Goal: Check status: Check status

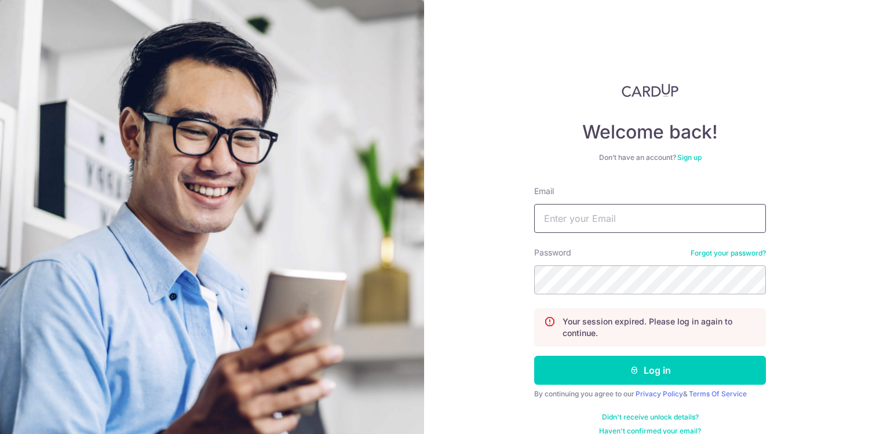
click at [614, 223] on input "Email" at bounding box center [650, 218] width 232 height 29
type input "[EMAIL_ADDRESS][DOMAIN_NAME]"
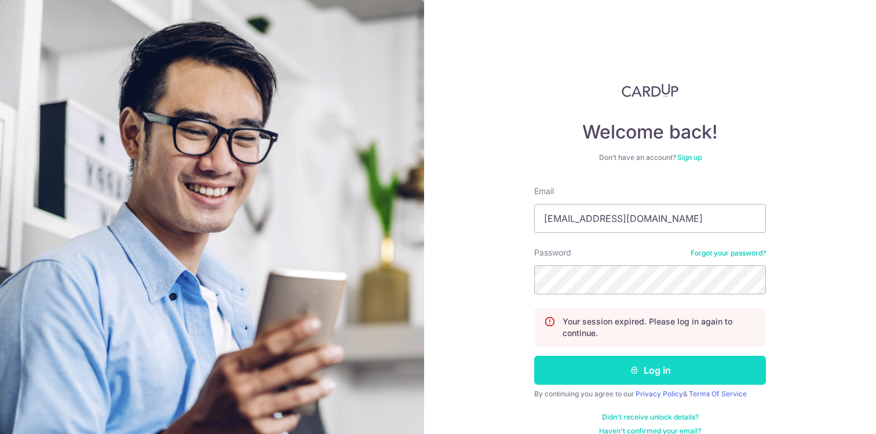
click at [607, 366] on button "Log in" at bounding box center [650, 370] width 232 height 29
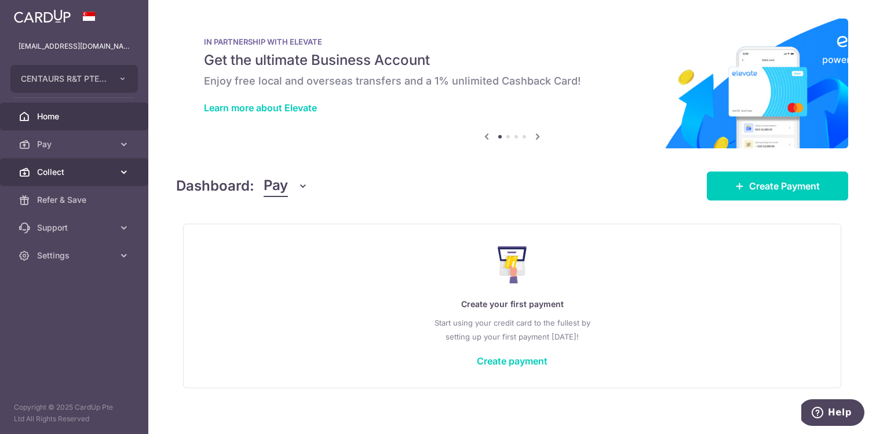
click at [126, 168] on icon at bounding box center [124, 172] width 12 height 12
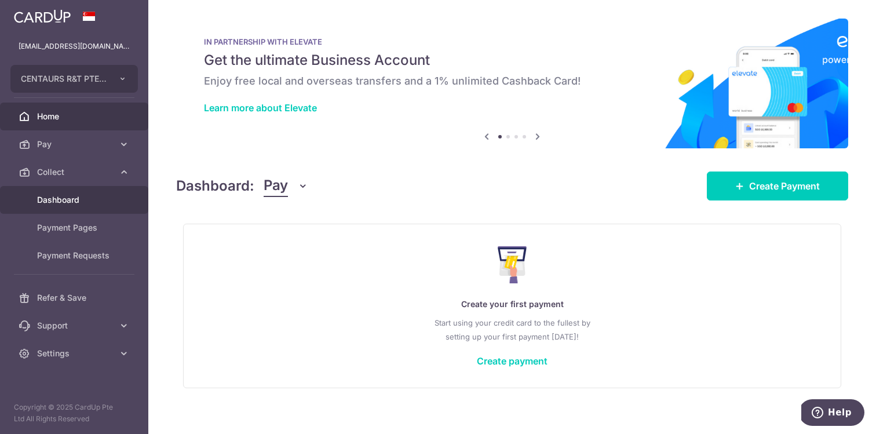
click at [78, 195] on span "Dashboard" at bounding box center [75, 200] width 77 height 12
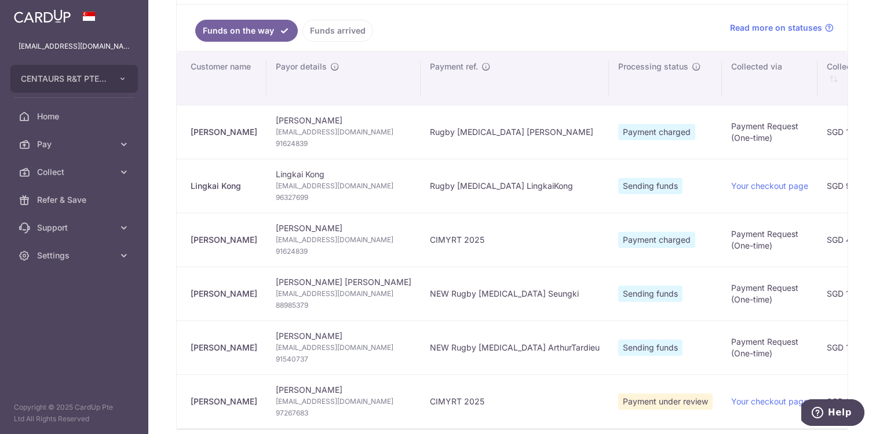
scroll to position [149, 0]
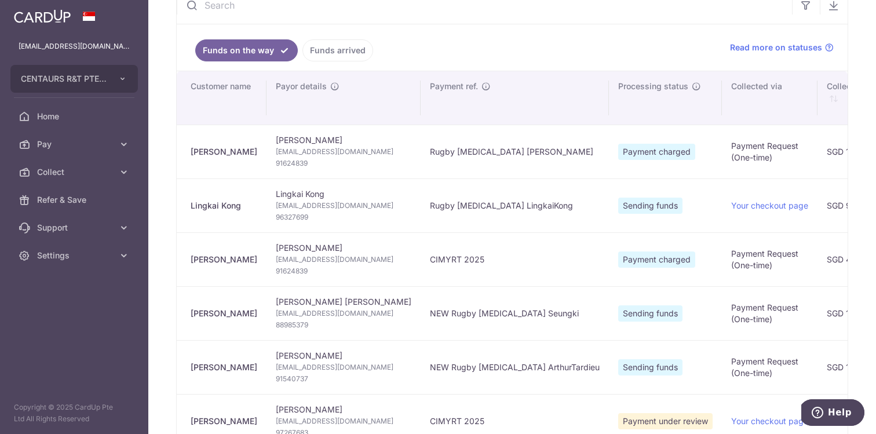
type input "September 2025"
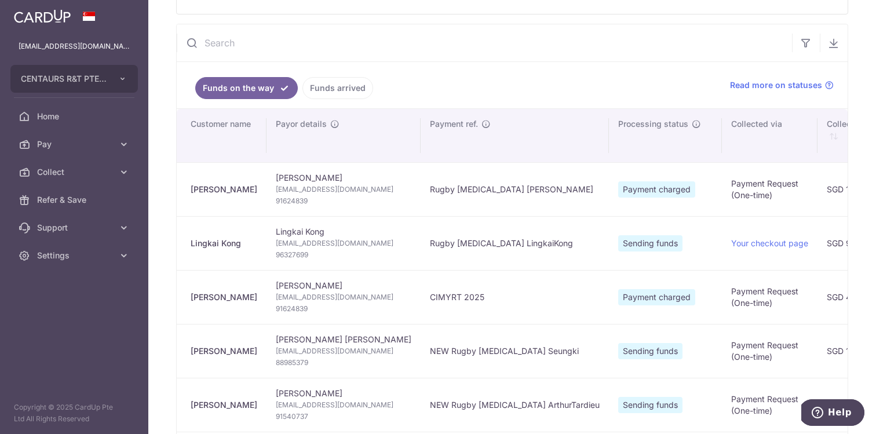
scroll to position [0, 0]
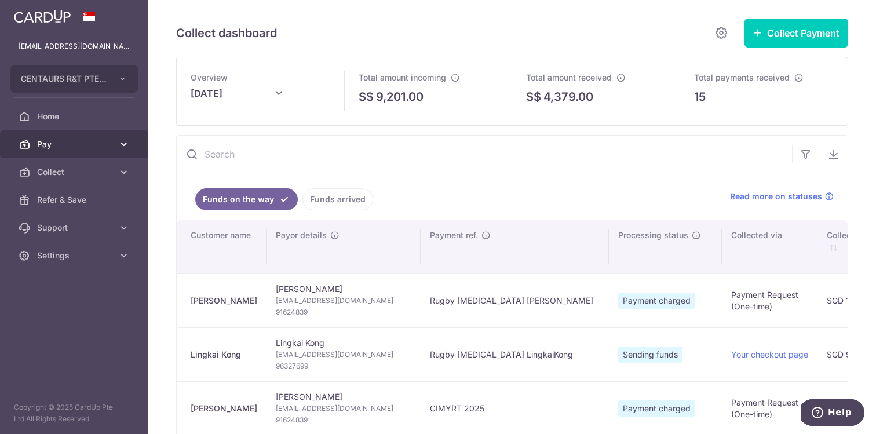
click at [130, 141] on link "Pay" at bounding box center [74, 144] width 148 height 28
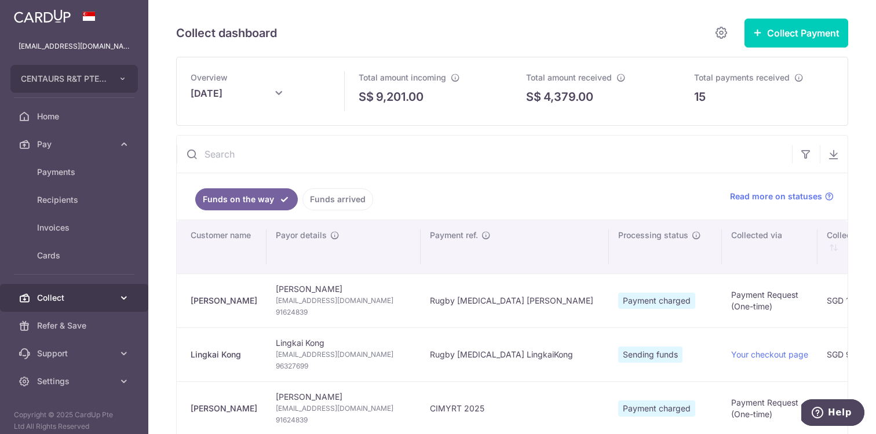
click at [127, 300] on icon at bounding box center [124, 298] width 12 height 12
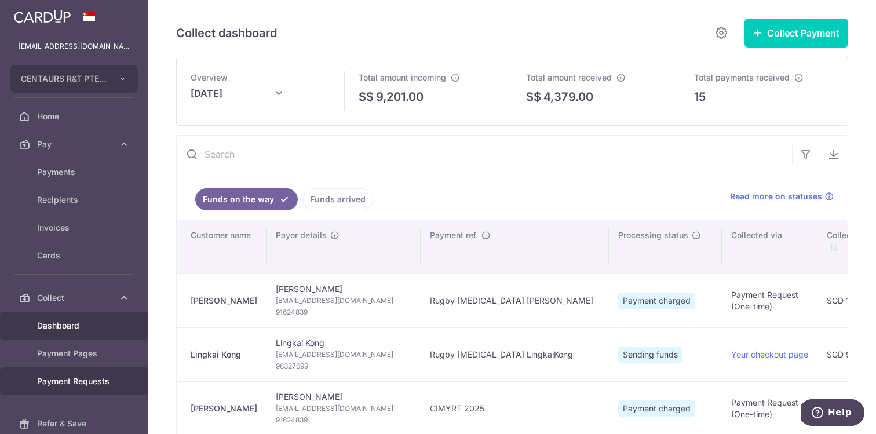
click at [90, 381] on span "Payment Requests" at bounding box center [75, 382] width 77 height 12
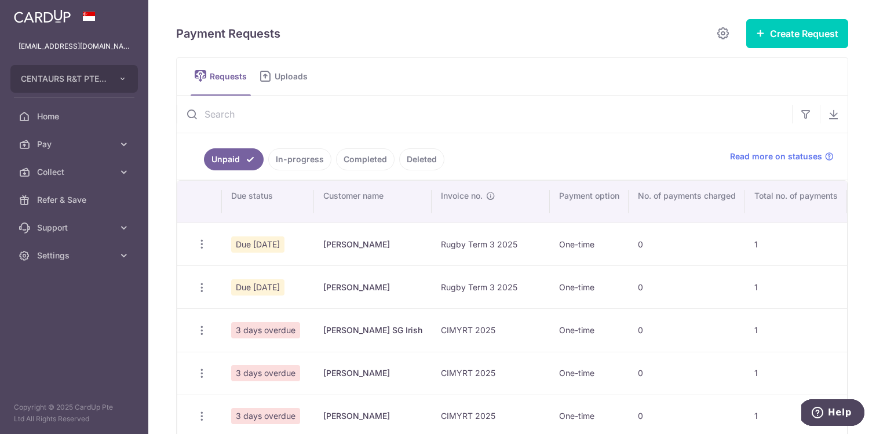
click at [304, 155] on link "In-progress" at bounding box center [299, 159] width 63 height 22
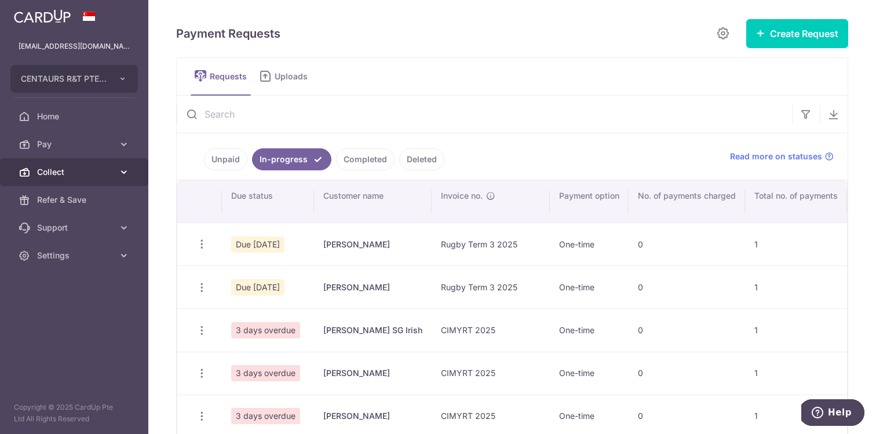
click at [119, 170] on icon at bounding box center [124, 172] width 12 height 12
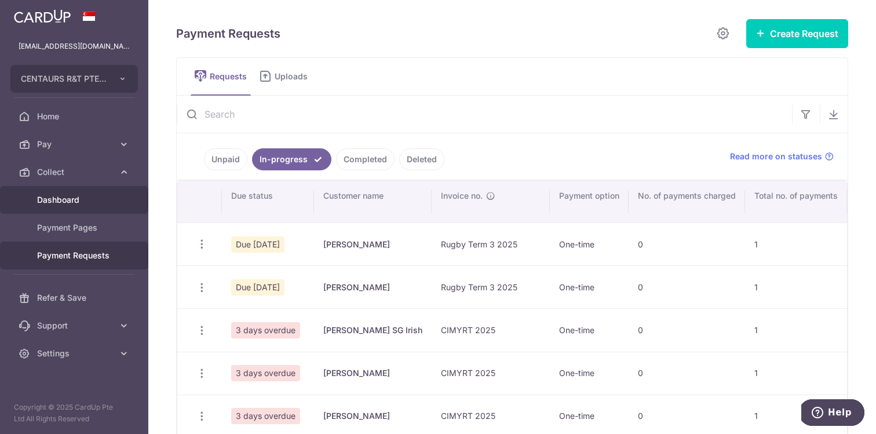
click at [84, 201] on span "Dashboard" at bounding box center [75, 200] width 77 height 12
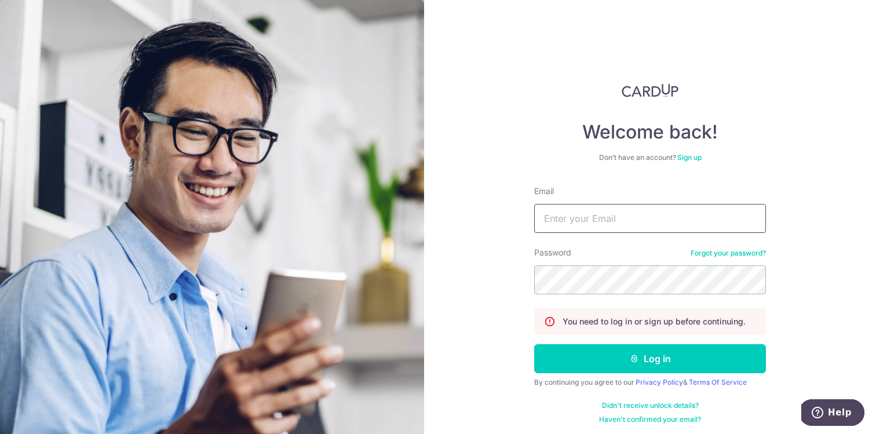
click at [599, 222] on input "Email" at bounding box center [650, 218] width 232 height 29
type input "[EMAIL_ADDRESS][DOMAIN_NAME]"
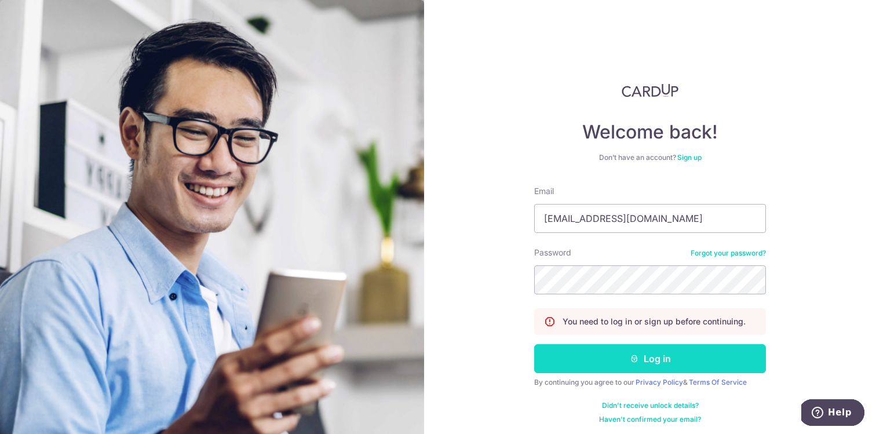
click at [639, 350] on button "Log in" at bounding box center [650, 358] width 232 height 29
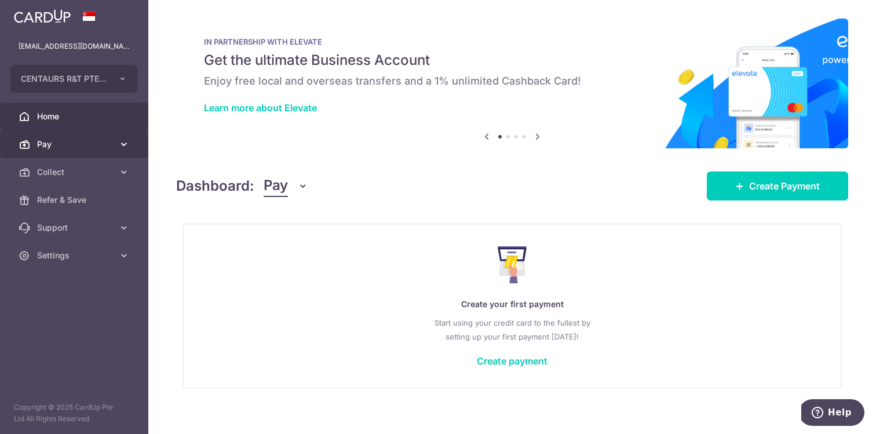
click at [125, 141] on icon at bounding box center [124, 145] width 12 height 12
click at [121, 144] on icon at bounding box center [124, 145] width 12 height 12
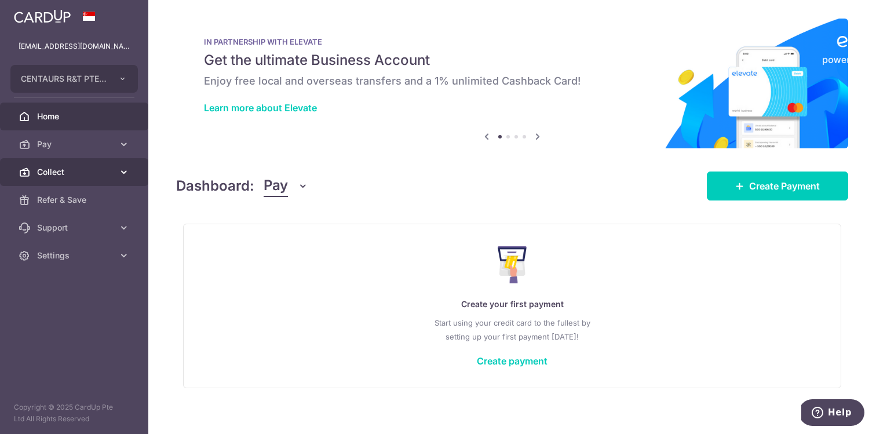
click at [125, 161] on link "Collect" at bounding box center [74, 172] width 148 height 28
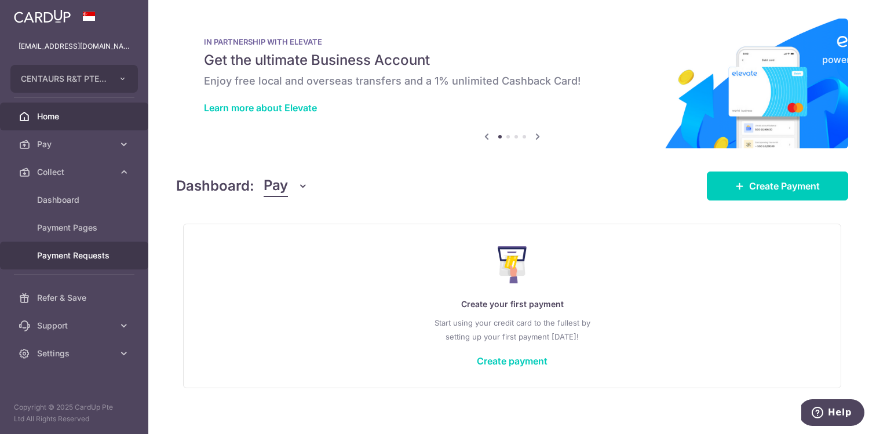
click at [72, 259] on span "Payment Requests" at bounding box center [75, 256] width 77 height 12
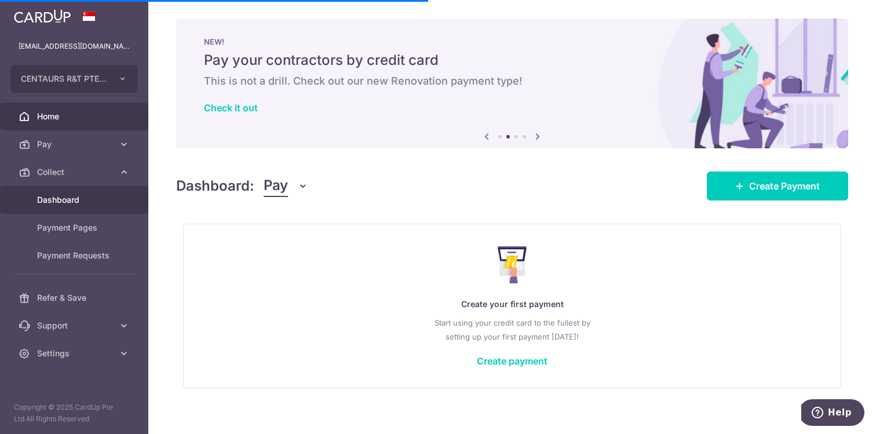
click at [85, 194] on span "Dashboard" at bounding box center [75, 200] width 77 height 12
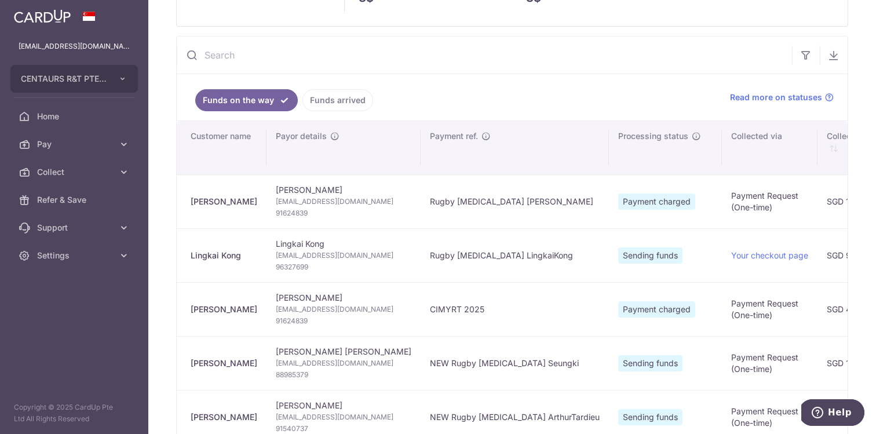
scroll to position [57, 0]
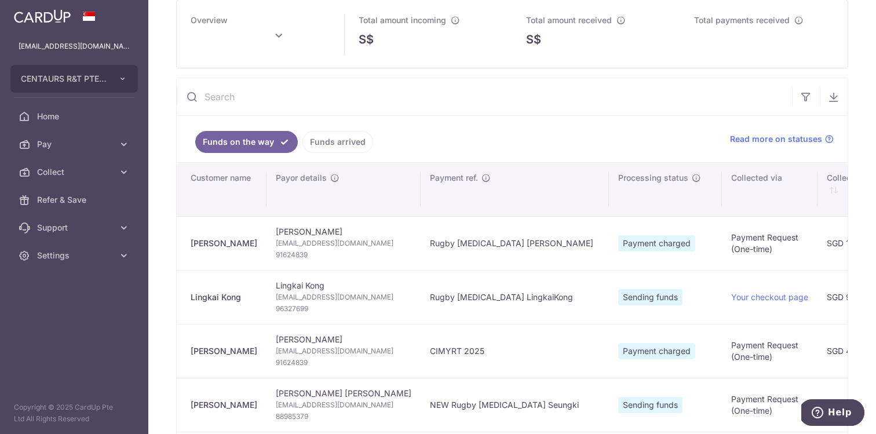
click at [348, 141] on link "Funds arrived" at bounding box center [338, 142] width 71 height 22
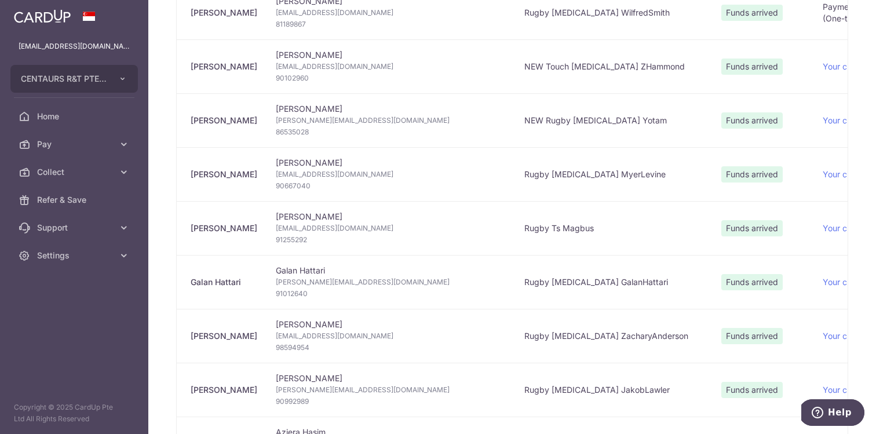
type input "September 2025"
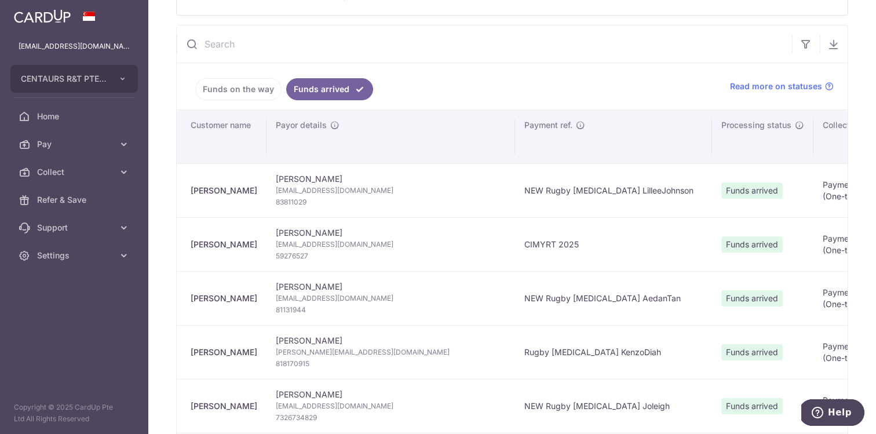
scroll to position [109, 0]
click at [260, 93] on link "Funds on the way" at bounding box center [238, 90] width 86 height 22
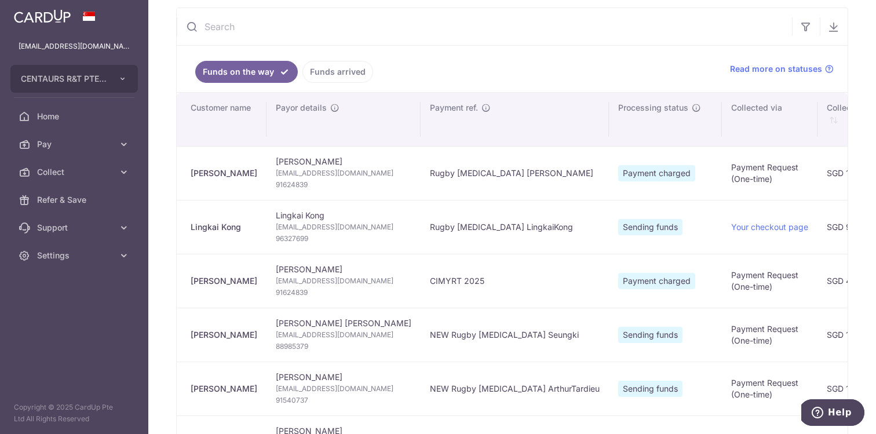
scroll to position [0, 0]
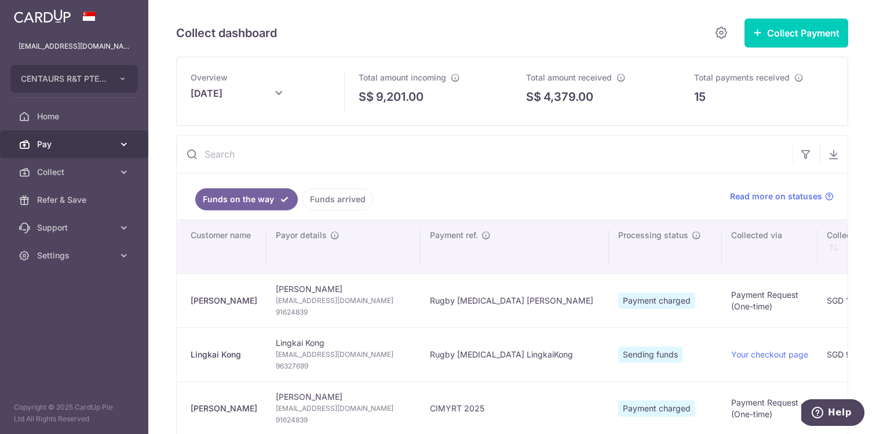
click at [128, 140] on icon at bounding box center [124, 145] width 12 height 12
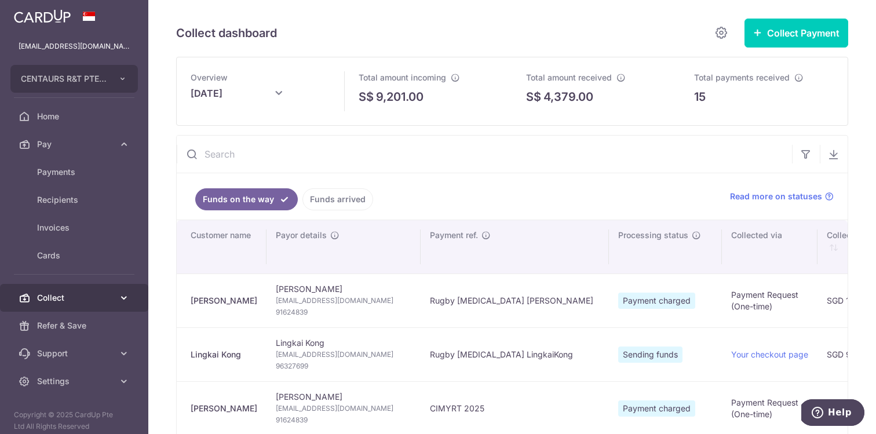
click at [128, 297] on icon at bounding box center [124, 298] width 12 height 12
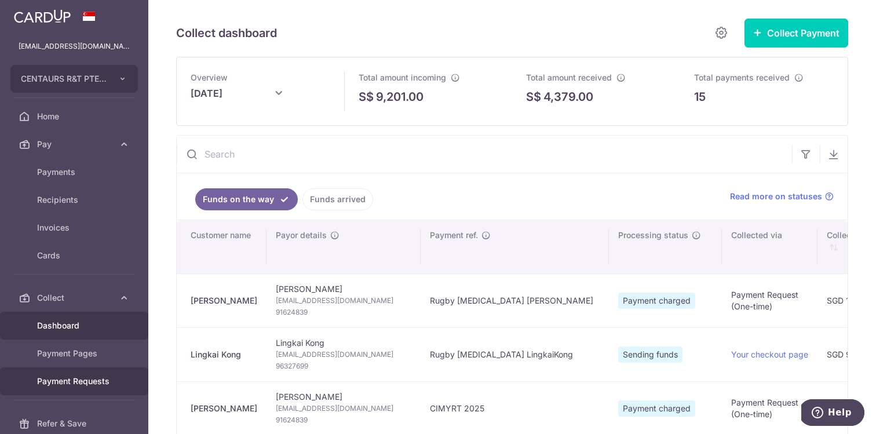
click at [81, 377] on span "Payment Requests" at bounding box center [75, 382] width 77 height 12
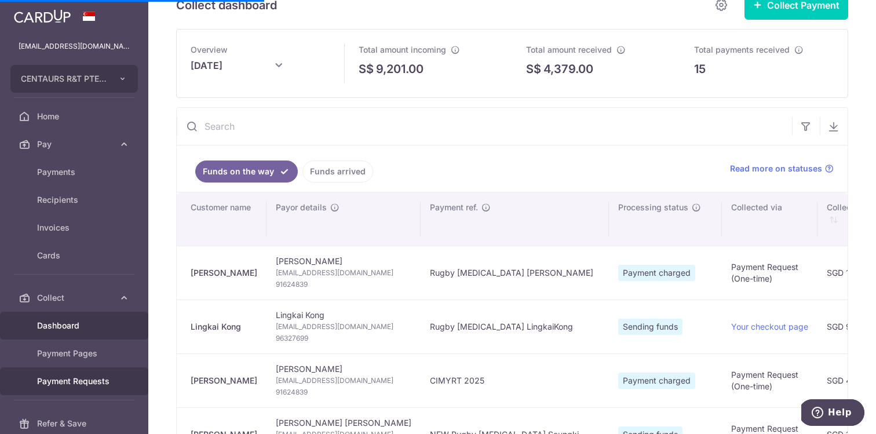
scroll to position [11, 0]
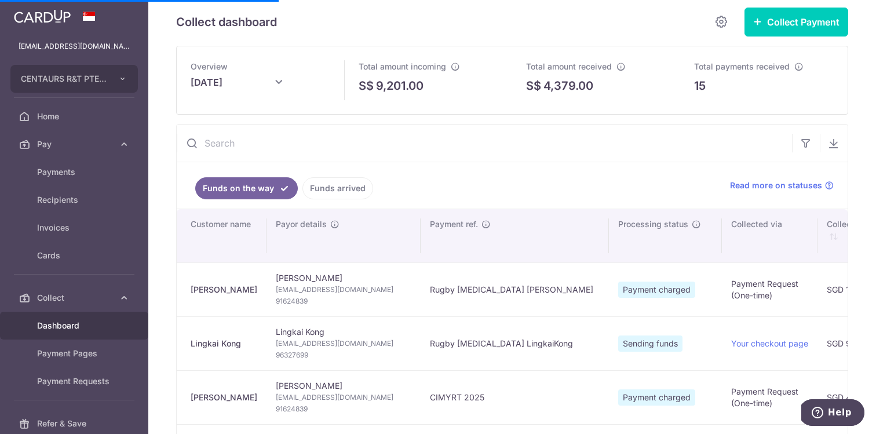
click at [337, 181] on link "Funds arrived" at bounding box center [338, 188] width 71 height 22
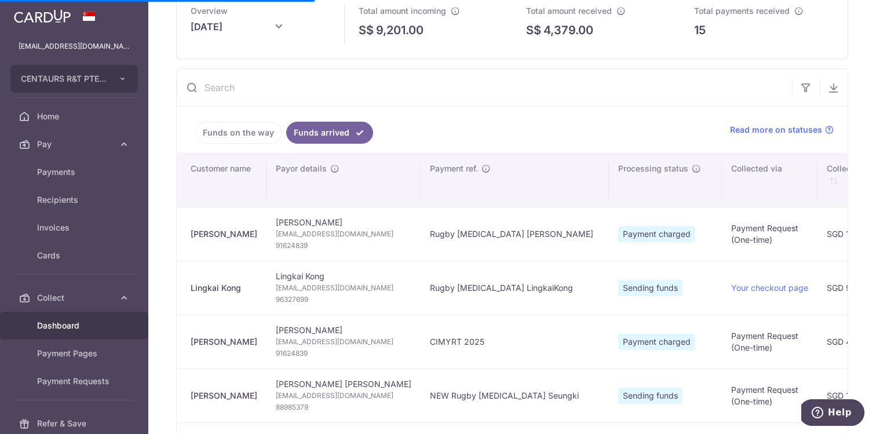
scroll to position [0, 0]
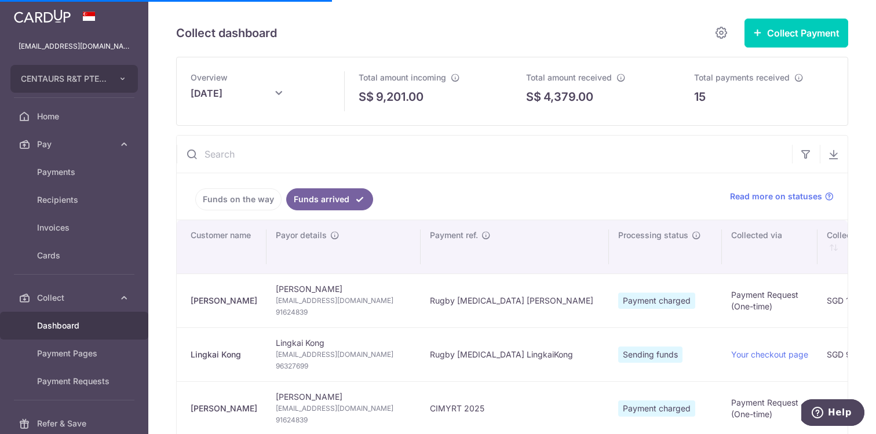
click at [256, 200] on link "Funds on the way" at bounding box center [238, 199] width 86 height 22
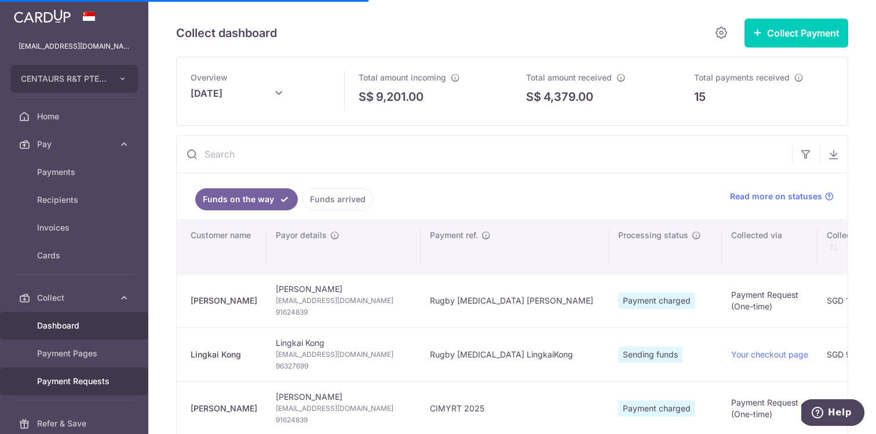
click at [94, 379] on span "Payment Requests" at bounding box center [75, 382] width 77 height 12
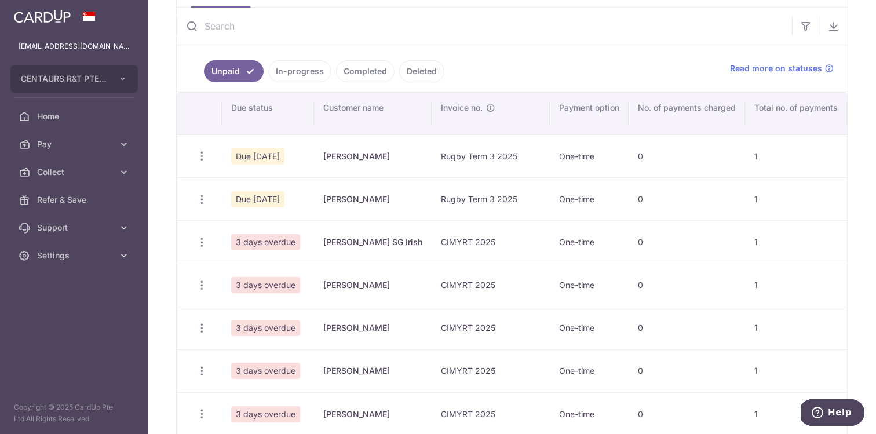
scroll to position [95, 0]
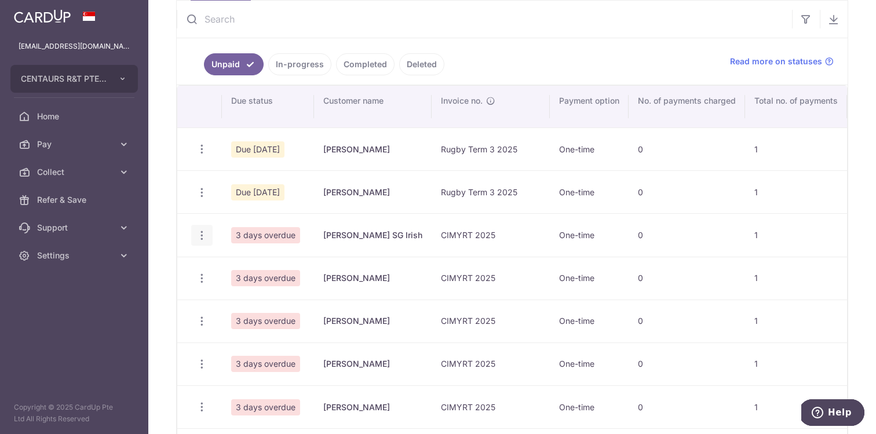
click at [207, 231] on icon "button" at bounding box center [202, 236] width 12 height 12
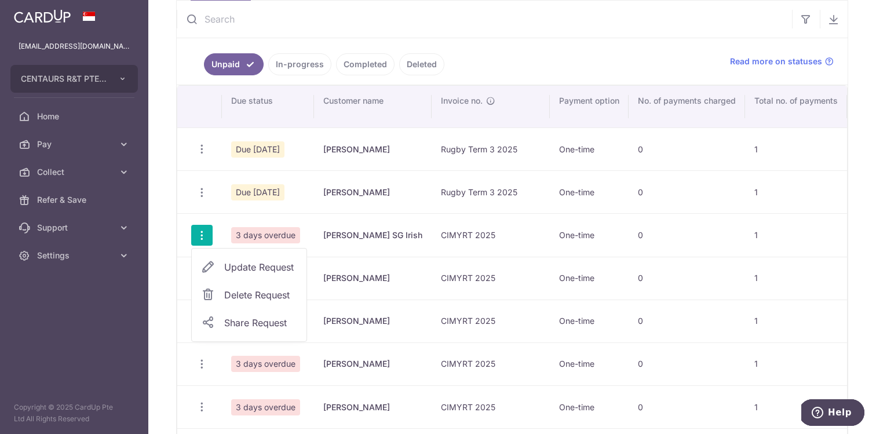
click at [456, 245] on td "CIMYRT 2025" at bounding box center [491, 234] width 118 height 43
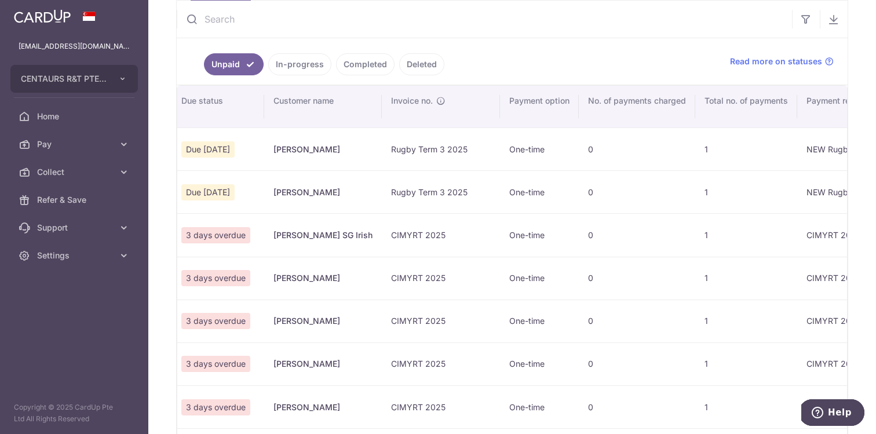
scroll to position [0, 53]
click at [289, 65] on link "In-progress" at bounding box center [299, 64] width 63 height 22
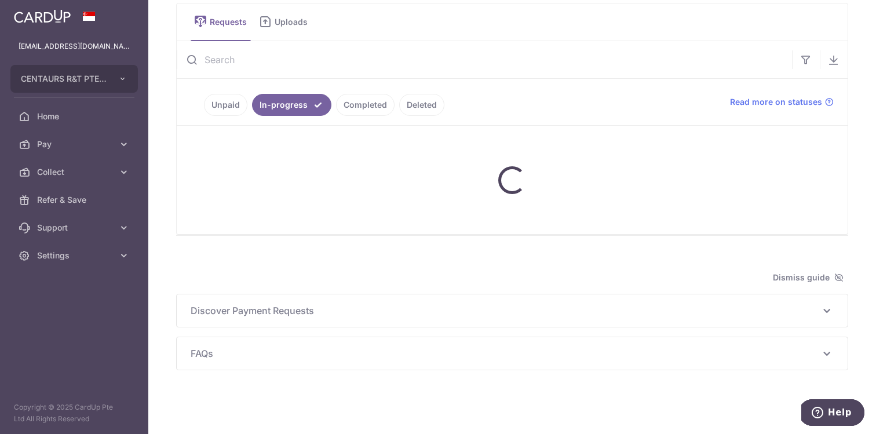
scroll to position [95, 0]
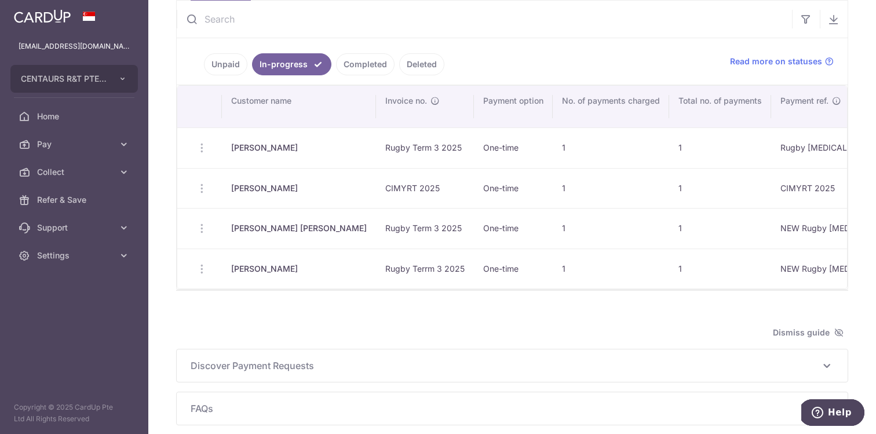
click at [362, 78] on ul "Unpaid In-progress Completed Deleted" at bounding box center [447, 61] width 540 height 46
click at [363, 57] on link "Completed" at bounding box center [365, 64] width 59 height 22
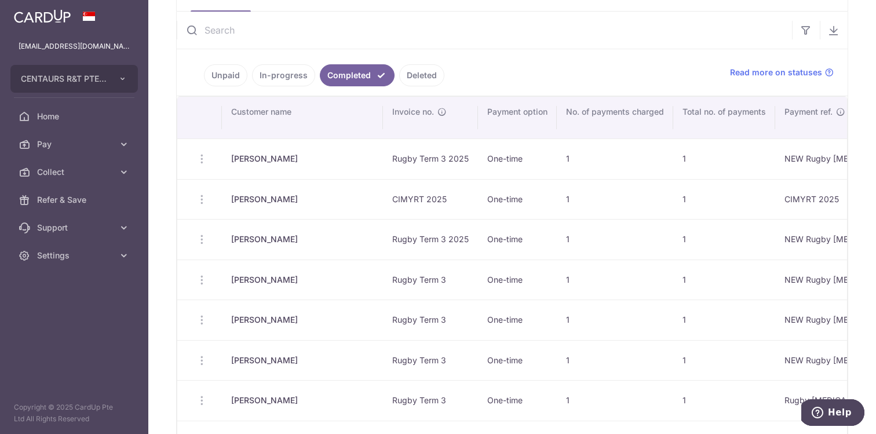
scroll to position [35, 0]
